Goal: Transaction & Acquisition: Book appointment/travel/reservation

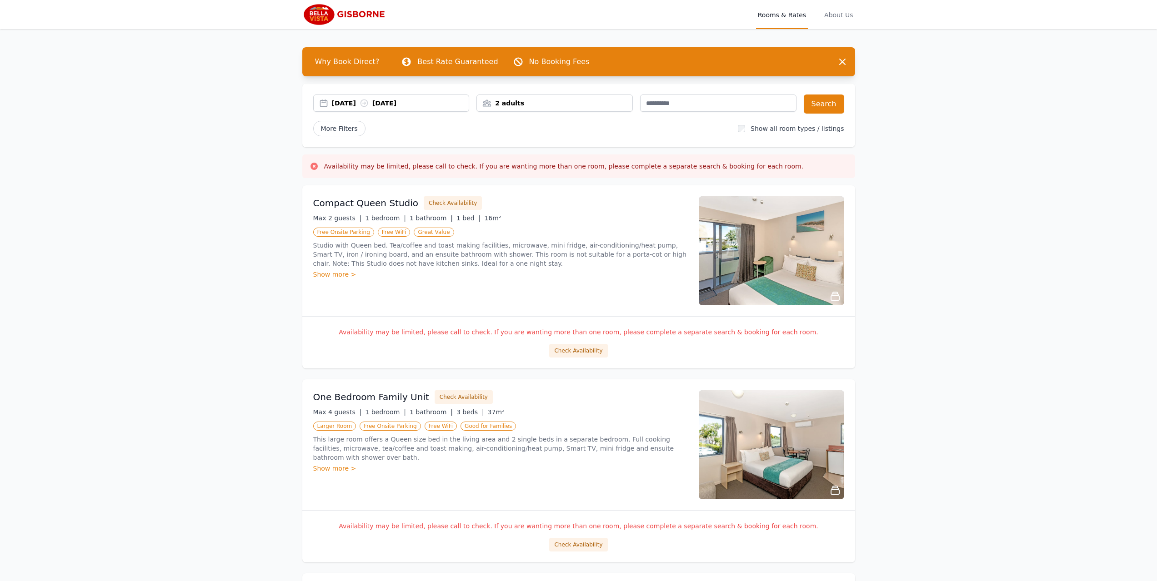
click at [346, 104] on div "[DATE] [DATE]" at bounding box center [400, 103] width 137 height 9
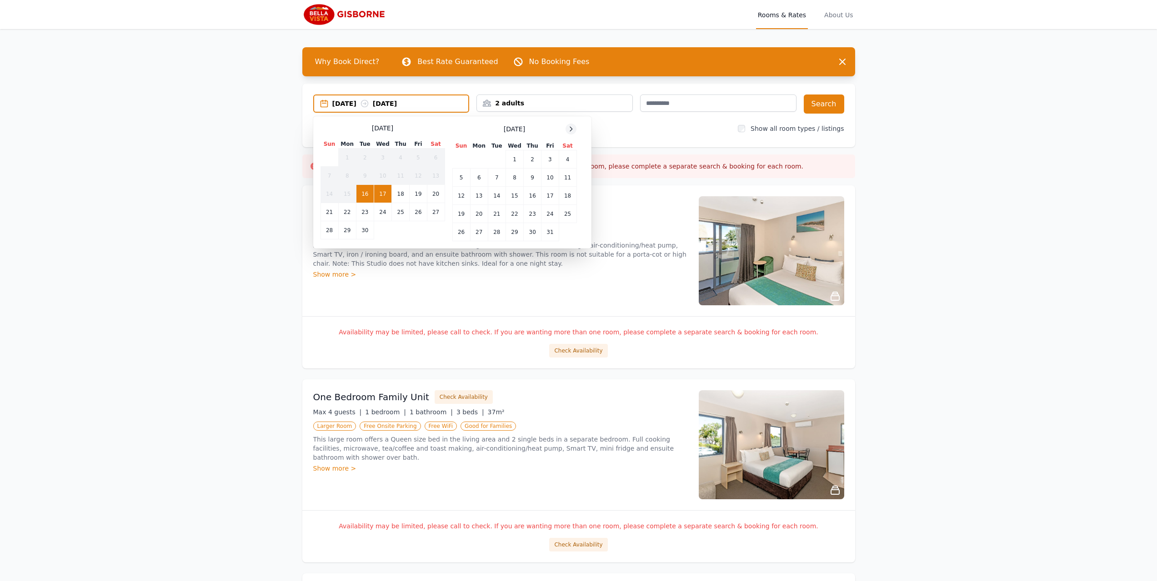
click at [567, 131] on icon at bounding box center [570, 128] width 7 height 7
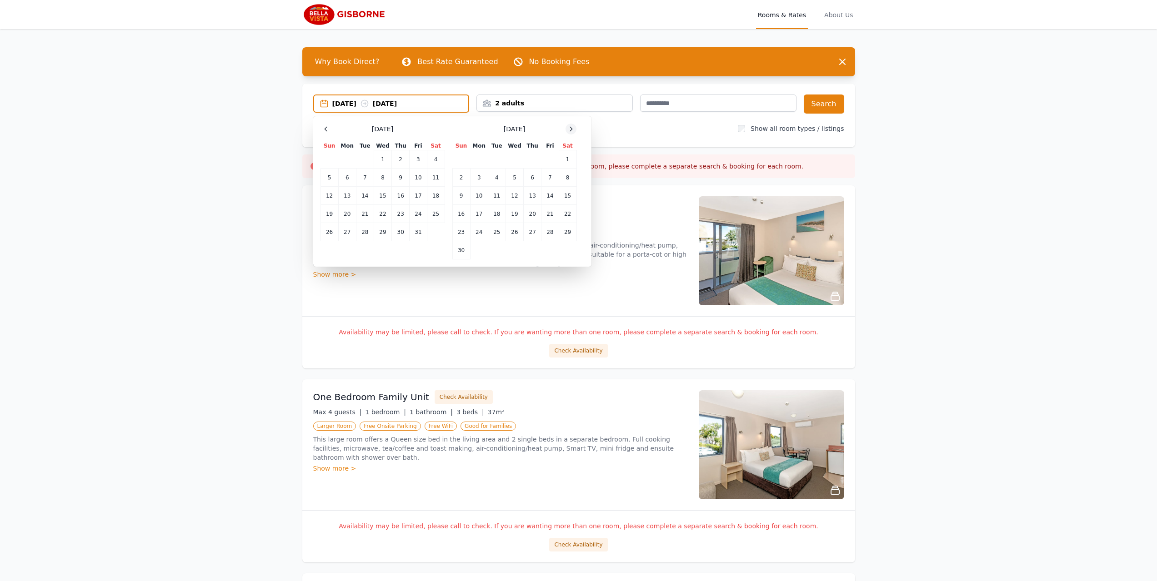
click at [567, 131] on icon at bounding box center [570, 128] width 7 height 7
click at [570, 213] on td "27" at bounding box center [568, 214] width 18 height 18
click at [571, 133] on div at bounding box center [570, 129] width 11 height 11
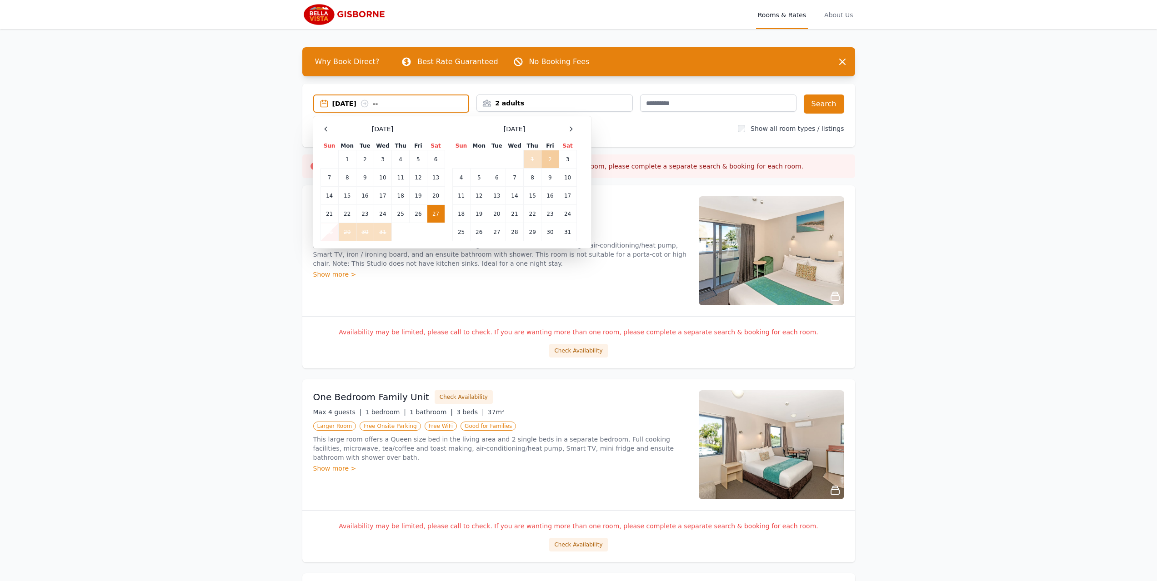
click at [547, 158] on td "2" at bounding box center [549, 159] width 17 height 18
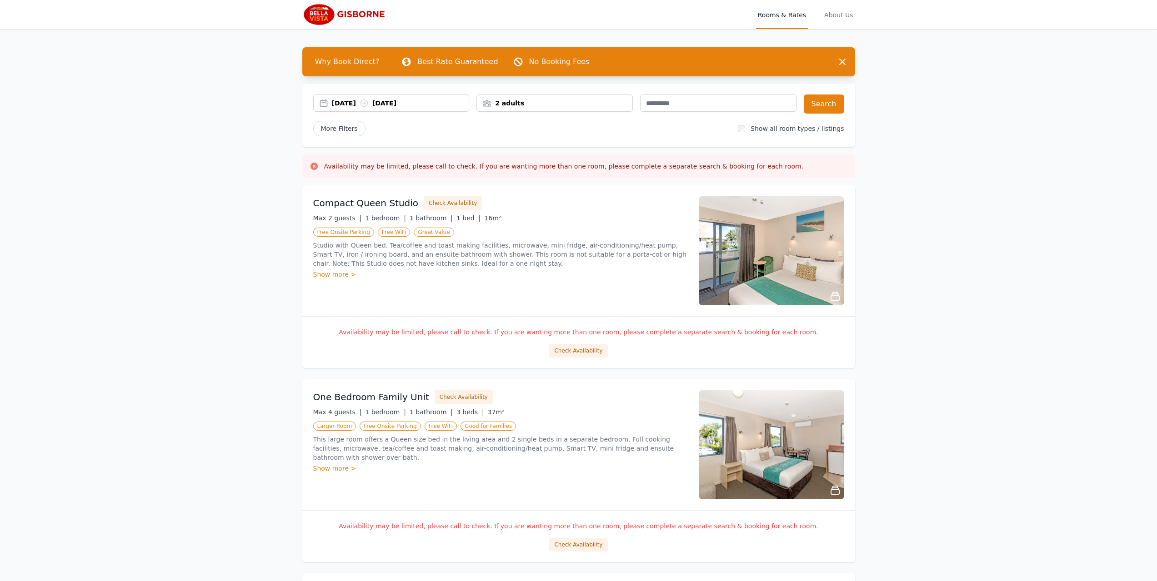
click at [566, 109] on div "2 adults" at bounding box center [554, 103] width 156 height 17
click at [815, 99] on button "Search" at bounding box center [823, 104] width 40 height 19
click at [566, 95] on div "2 adults" at bounding box center [554, 103] width 156 height 17
click at [544, 141] on div at bounding box center [545, 137] width 13 height 13
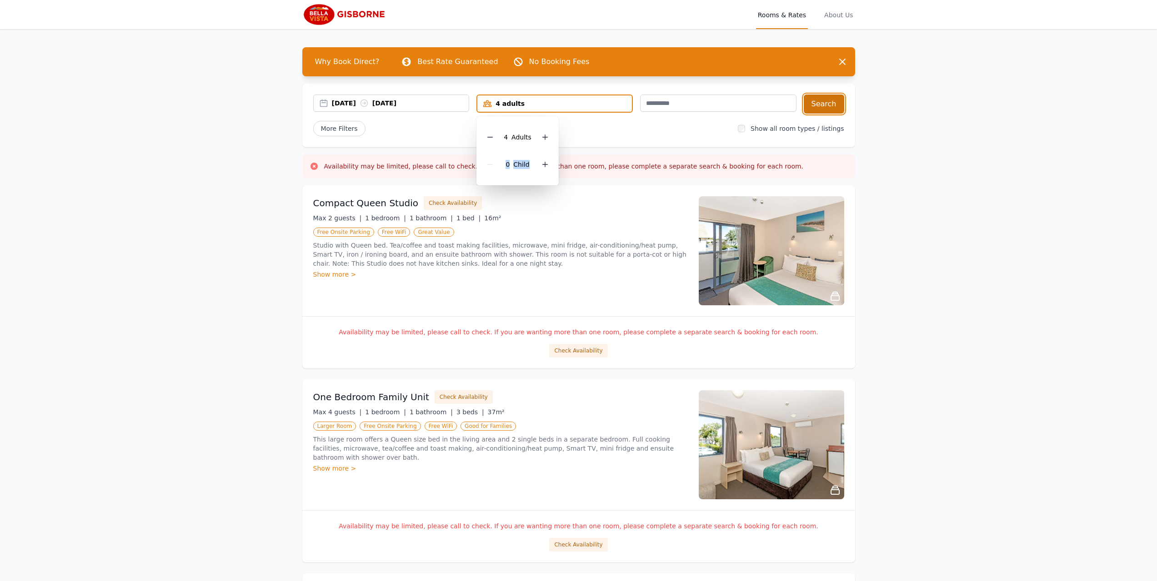
click at [814, 105] on button "Search" at bounding box center [823, 104] width 40 height 19
click at [346, 128] on span "More Filters" at bounding box center [339, 128] width 52 height 15
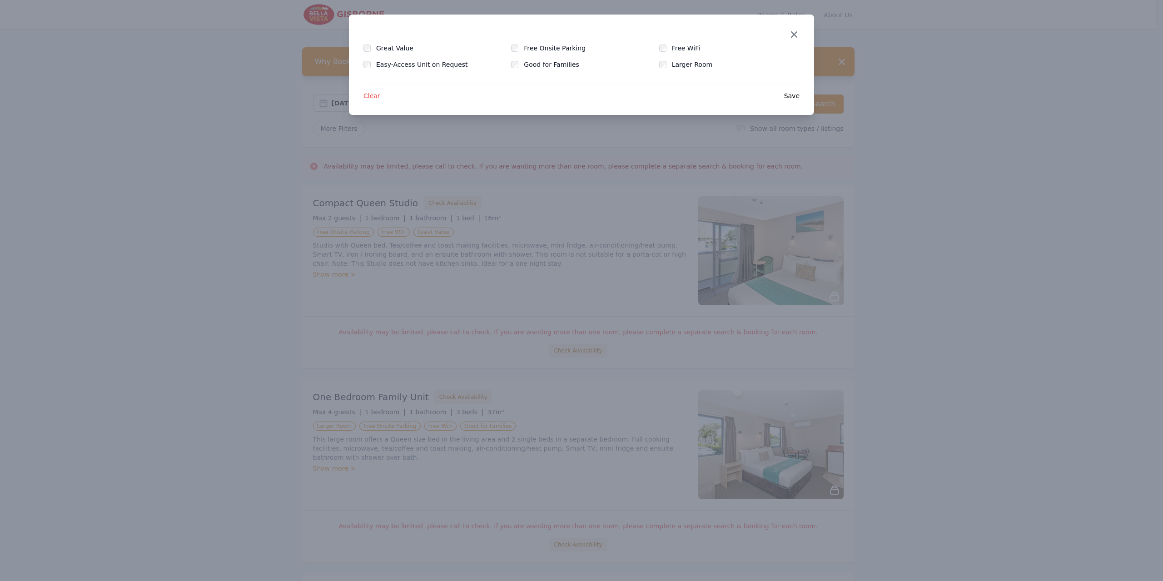
click at [793, 34] on icon "button" at bounding box center [794, 34] width 11 height 11
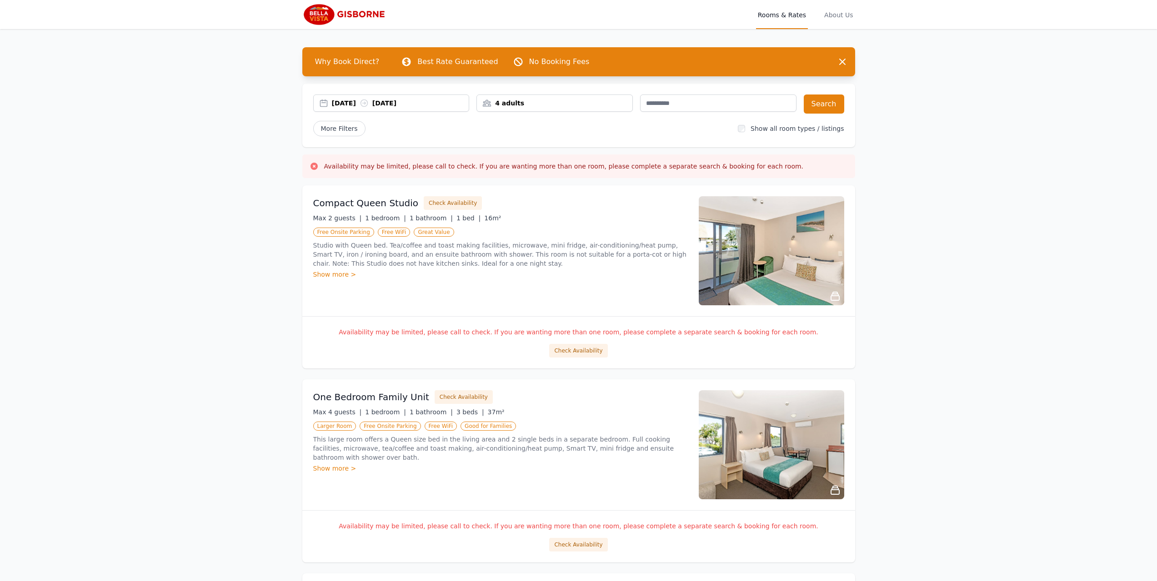
click at [509, 103] on div "4 adults" at bounding box center [554, 103] width 155 height 9
click at [433, 102] on div "[DATE] [DATE]" at bounding box center [400, 103] width 137 height 9
click at [402, 103] on div "[DATE] [DATE]" at bounding box center [400, 103] width 137 height 9
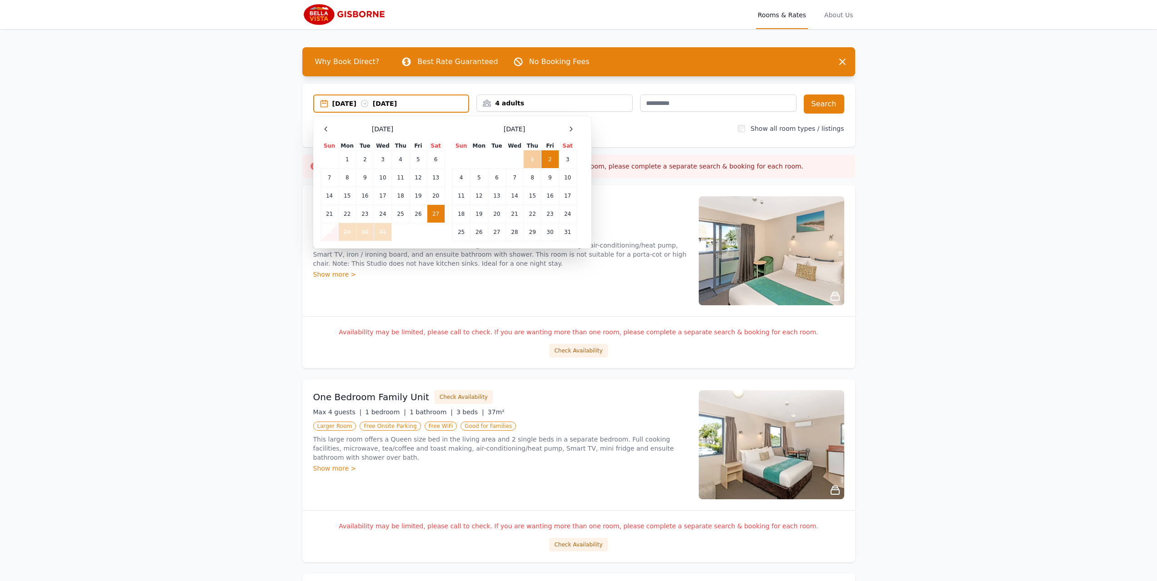
click at [531, 154] on td "1" at bounding box center [533, 159] width 18 height 18
click at [979, 135] on div "Open main menu Rooms & Rates About Us Why Book Direct? Best Rate Guaranteed No …" at bounding box center [578, 516] width 1157 height 1033
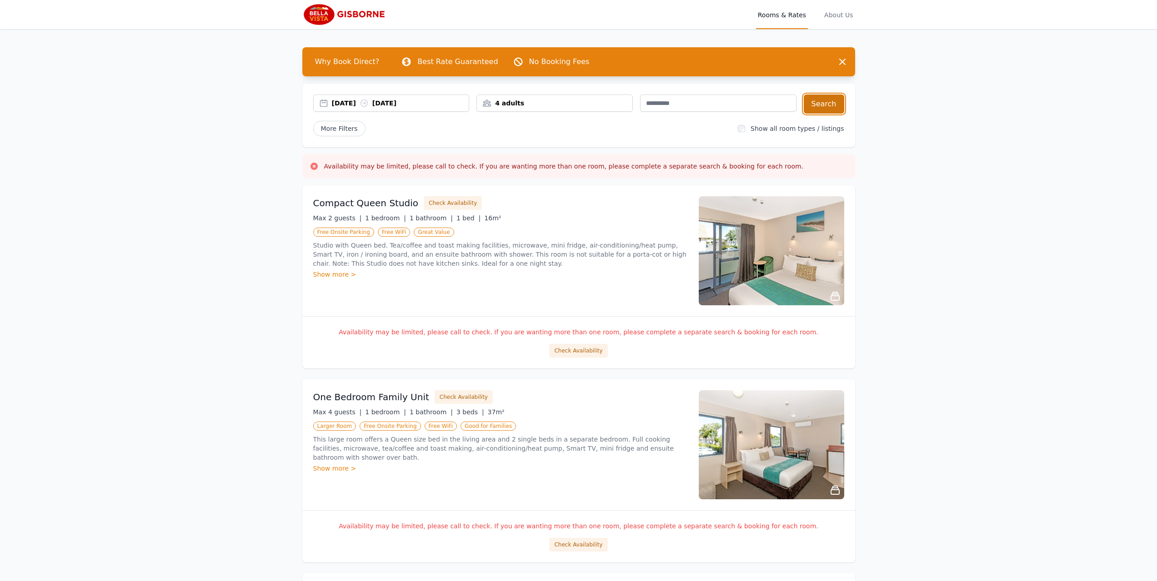
click at [828, 101] on button "Search" at bounding box center [823, 104] width 40 height 19
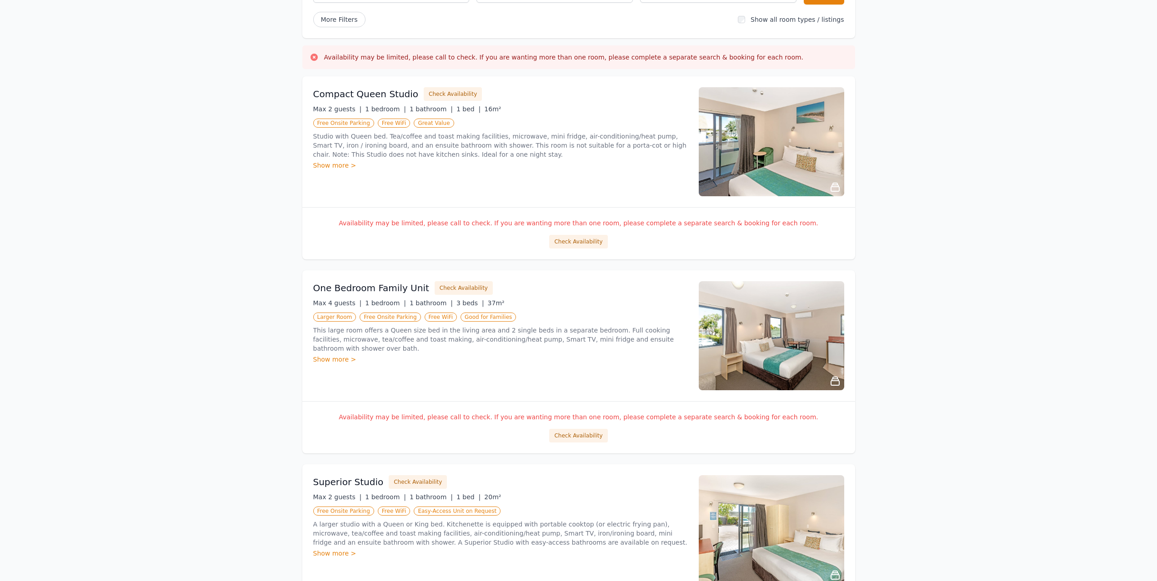
scroll to position [108, 0]
click at [574, 238] on button "Check Availability" at bounding box center [578, 243] width 58 height 14
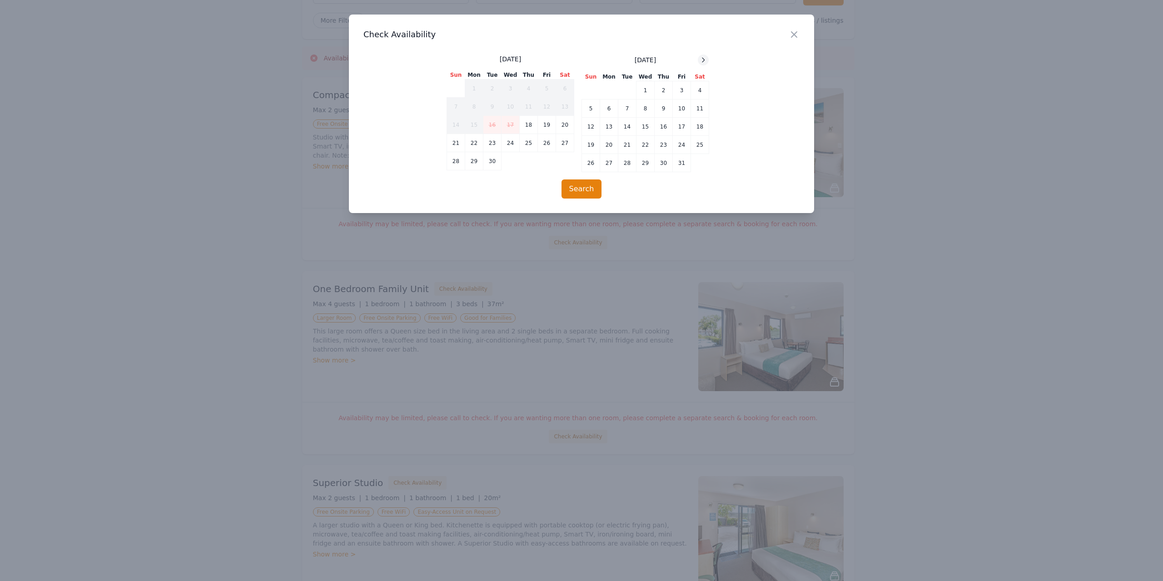
click at [704, 59] on icon at bounding box center [704, 60] width 2 height 4
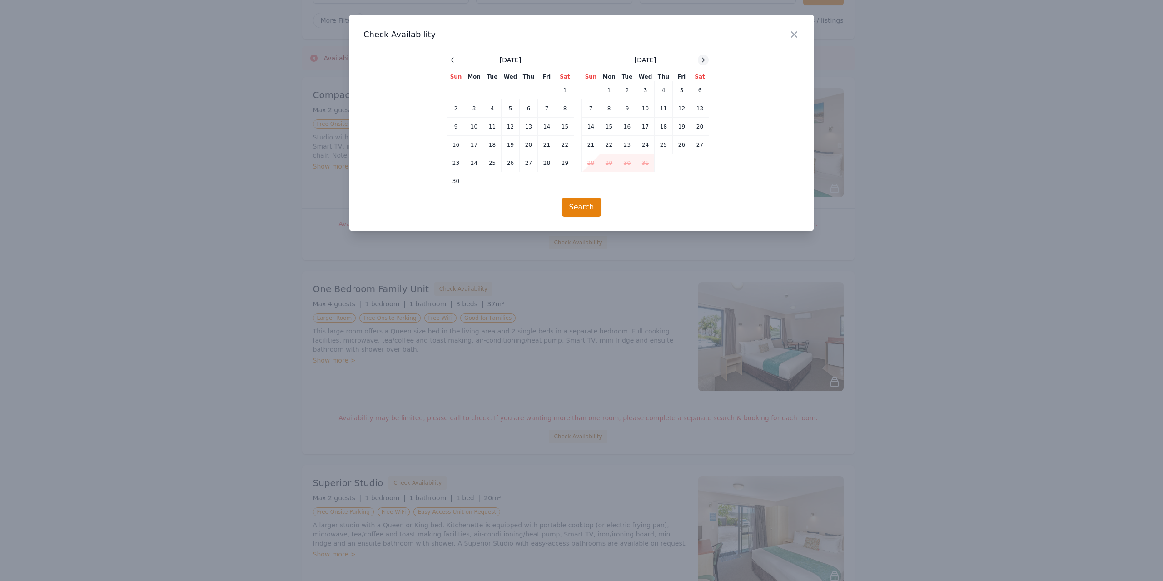
click at [704, 59] on icon at bounding box center [704, 60] width 2 height 4
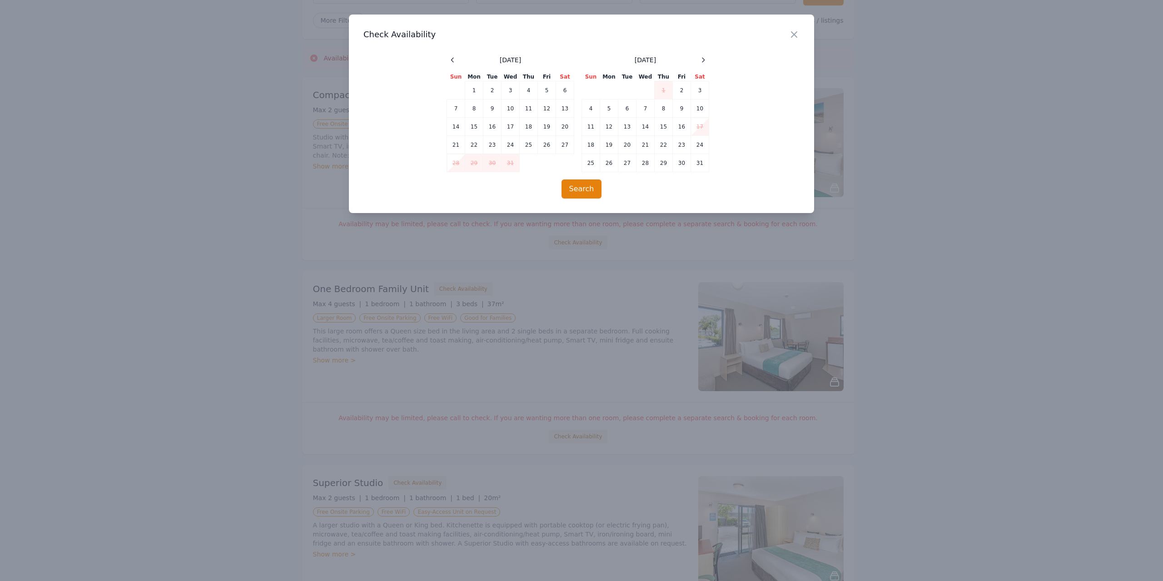
click at [788, 32] on h3 "Check Availability" at bounding box center [582, 34] width 436 height 11
click at [793, 31] on icon "button" at bounding box center [794, 34] width 11 height 11
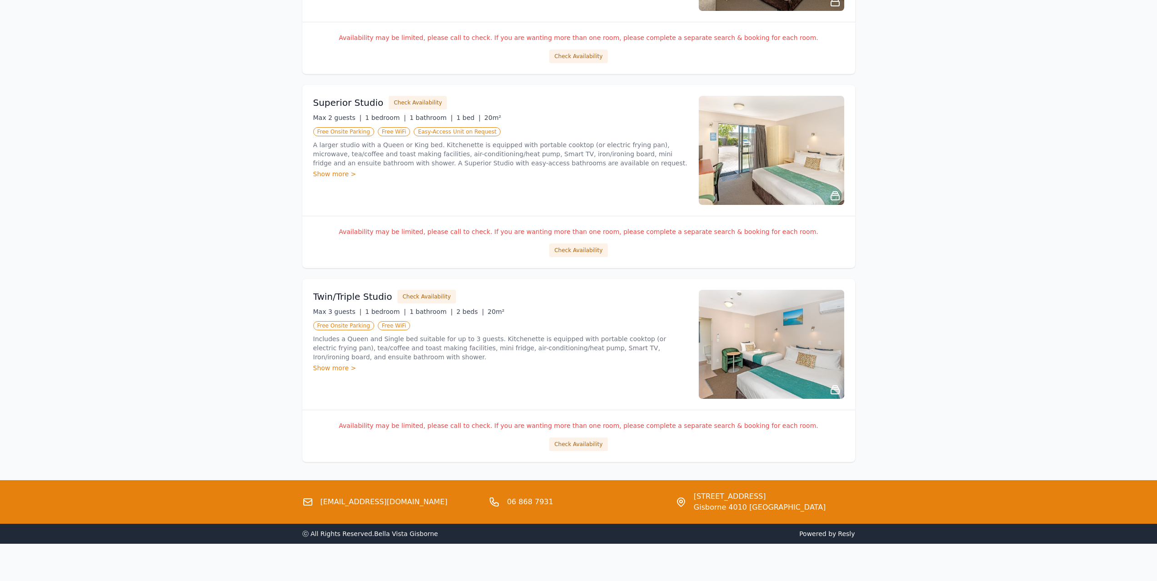
scroll to position [495, 0]
